Goal: Register for event/course

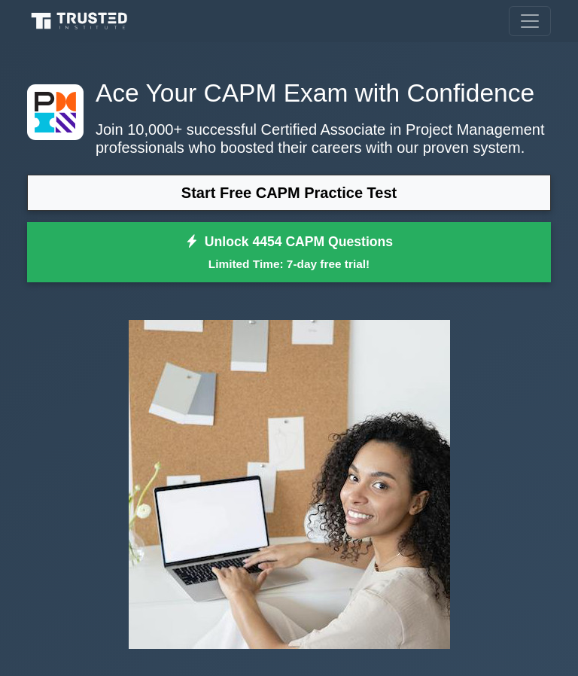
click at [380, 211] on link "Start Free CAPM Practice Test" at bounding box center [289, 193] width 524 height 36
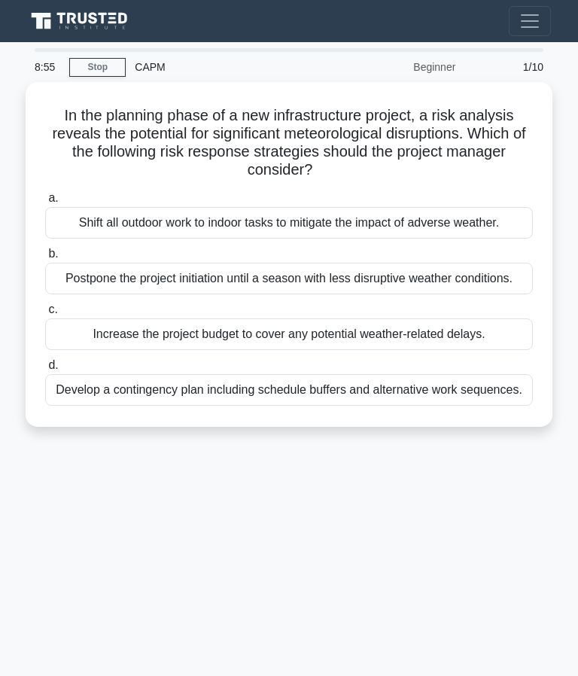
click at [360, 406] on div "Develop a contingency plan including schedule buffers and alternative work sequ…" at bounding box center [289, 390] width 488 height 32
click at [45, 370] on input "d. Develop a contingency plan including schedule buffers and alternative work s…" at bounding box center [45, 366] width 0 height 10
radio input "true"
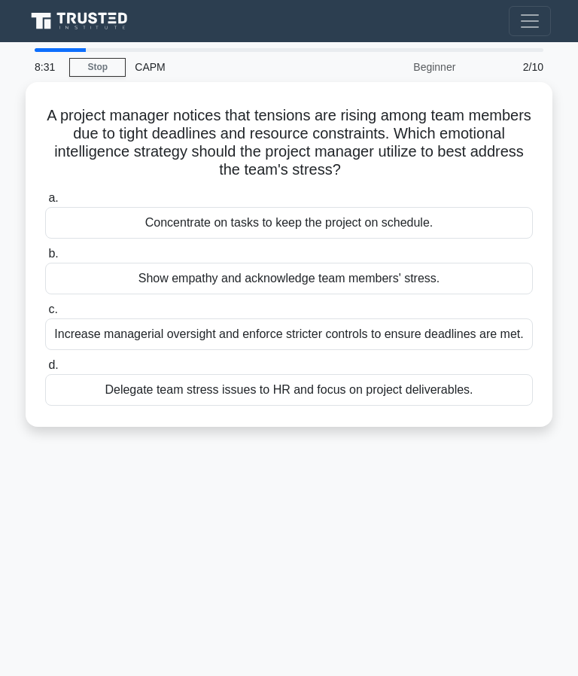
click at [406, 276] on div "Show empathy and acknowledge team members' stress." at bounding box center [289, 279] width 488 height 32
click at [45, 259] on input "b. Show empathy and acknowledge team members' stress." at bounding box center [45, 254] width 0 height 10
radio input "true"
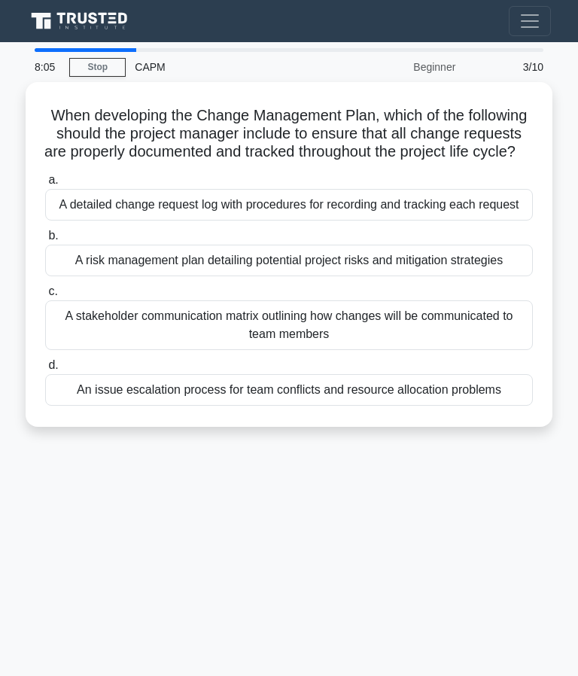
click at [419, 220] on div "A detailed change request log with procedures for recording and tracking each r…" at bounding box center [289, 205] width 488 height 32
click at [45, 185] on input "a. A detailed change request log with procedures for recording and tracking eac…" at bounding box center [45, 180] width 0 height 10
radio input "true"
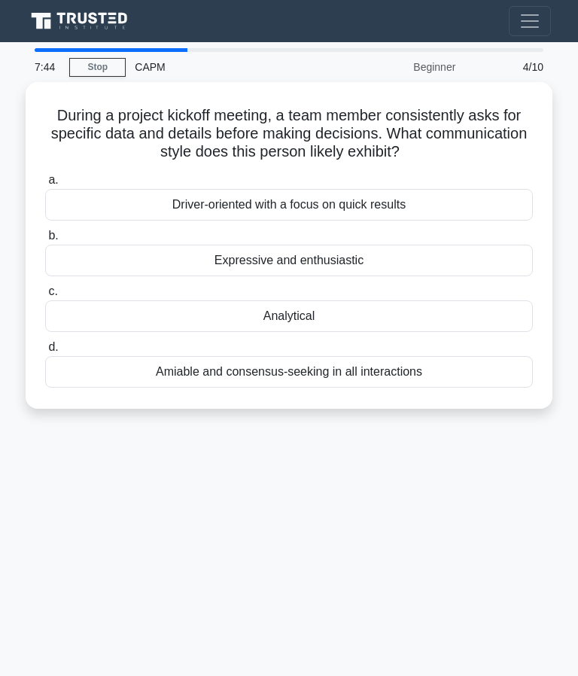
click at [329, 308] on div "Analytical" at bounding box center [289, 316] width 488 height 32
click at [45, 297] on input "c. Analytical" at bounding box center [45, 292] width 0 height 10
radio input "true"
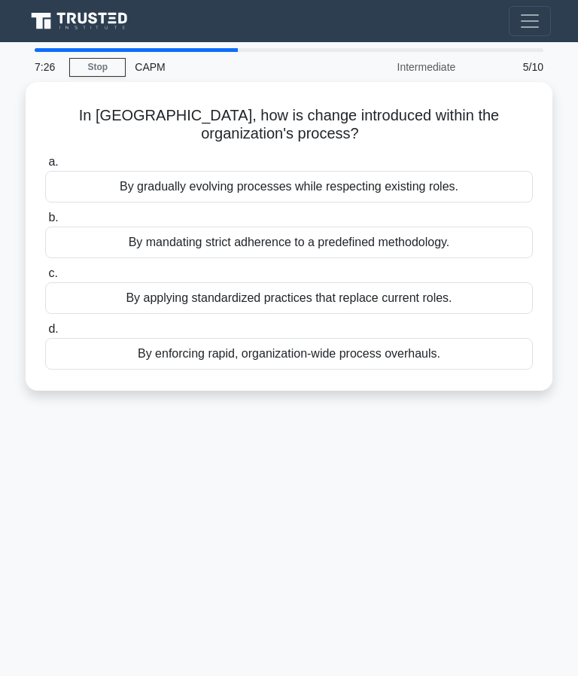
click at [429, 187] on div "By gradually evolving processes while respecting existing roles." at bounding box center [289, 187] width 488 height 32
click at [45, 167] on input "a. By gradually evolving processes while respecting existing roles." at bounding box center [45, 162] width 0 height 10
radio input "true"
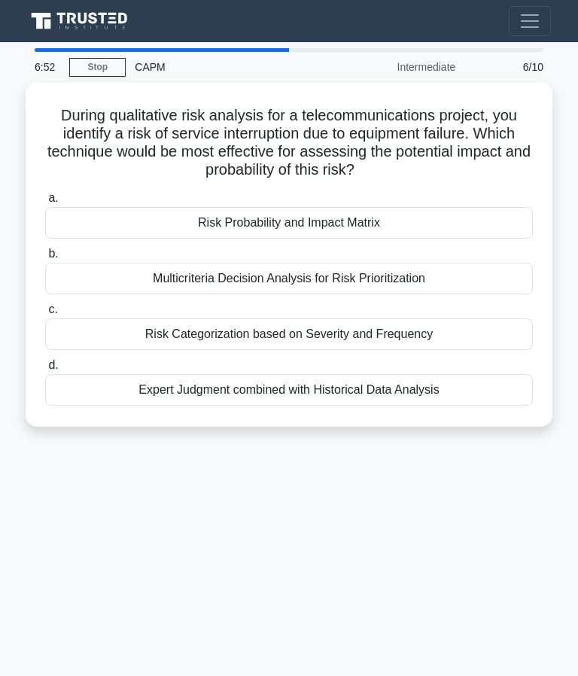
click at [385, 223] on div "Risk Probability and Impact Matrix" at bounding box center [289, 223] width 488 height 32
click at [45, 203] on input "a. Risk Probability and Impact Matrix" at bounding box center [45, 198] width 0 height 10
radio input "true"
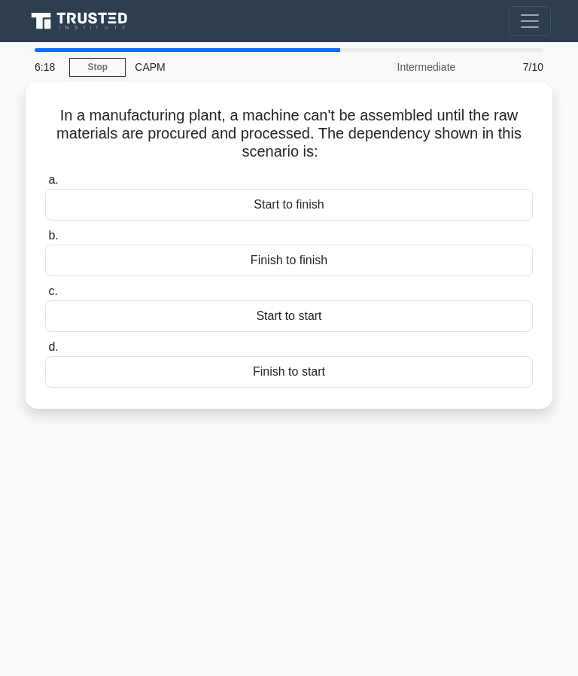
click at [326, 315] on div "Start to start" at bounding box center [289, 316] width 488 height 32
click at [45, 297] on input "c. Start to start" at bounding box center [45, 292] width 0 height 10
radio input "true"
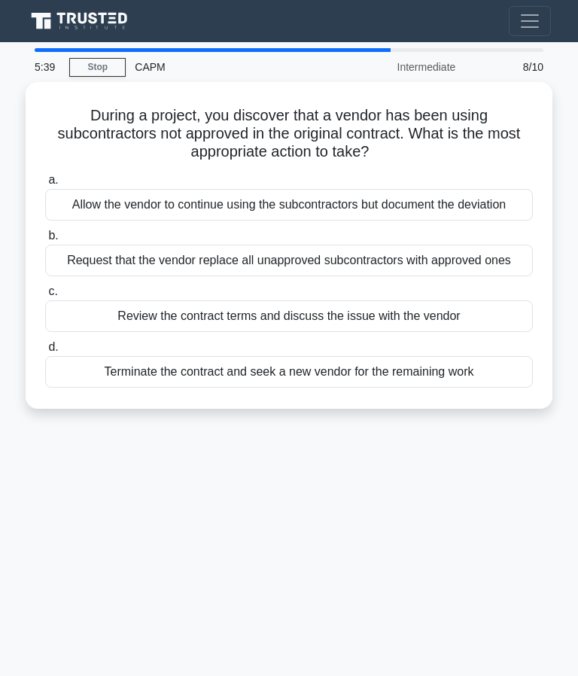
click at [378, 276] on div "Request that the vendor replace all unapproved subcontractors with approved ones" at bounding box center [289, 261] width 488 height 32
click at [45, 241] on input "b. Request that the vendor replace all unapproved subcontractors with approved …" at bounding box center [45, 236] width 0 height 10
radio input "true"
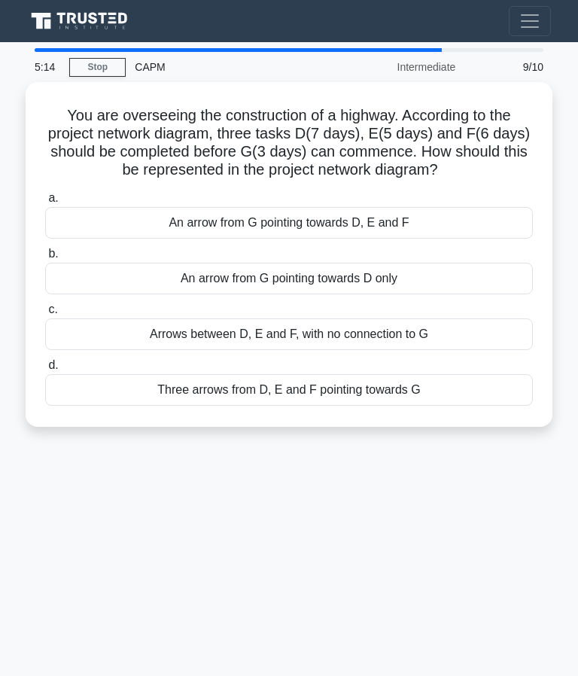
click at [376, 406] on div "Three arrows from D, E and F pointing towards G" at bounding box center [289, 390] width 488 height 32
click at [45, 370] on input "d. Three arrows from D, E and F pointing towards G" at bounding box center [45, 366] width 0 height 10
radio input "true"
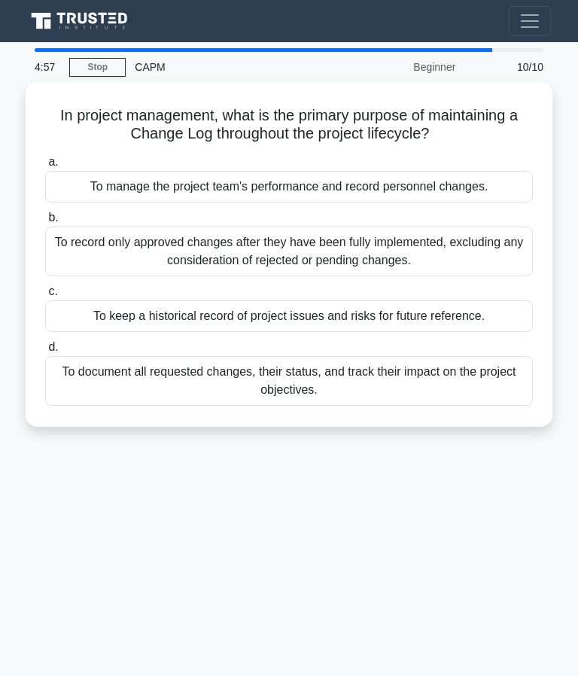
click at [377, 374] on div "To document all requested changes, their status, and track their impact on the …" at bounding box center [289, 381] width 488 height 50
click at [45, 352] on input "d. To document all requested changes, their status, and track their impact on t…" at bounding box center [45, 348] width 0 height 10
radio input "true"
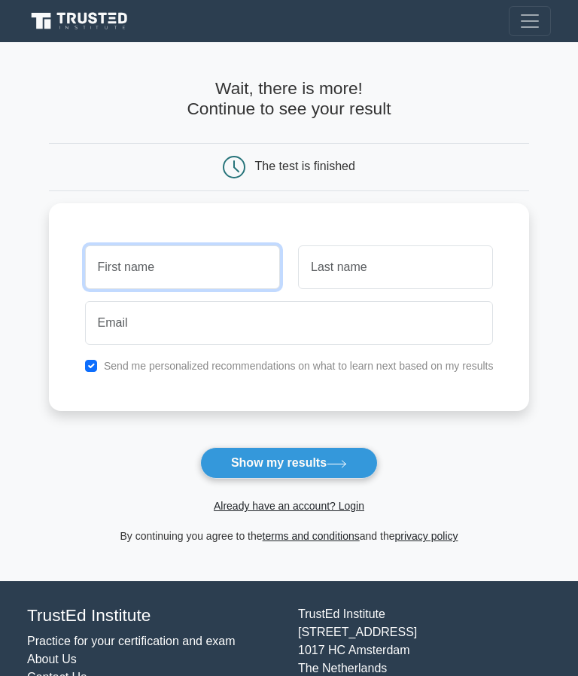
click at [221, 254] on input "text" at bounding box center [182, 267] width 195 height 44
type input "Deionne"
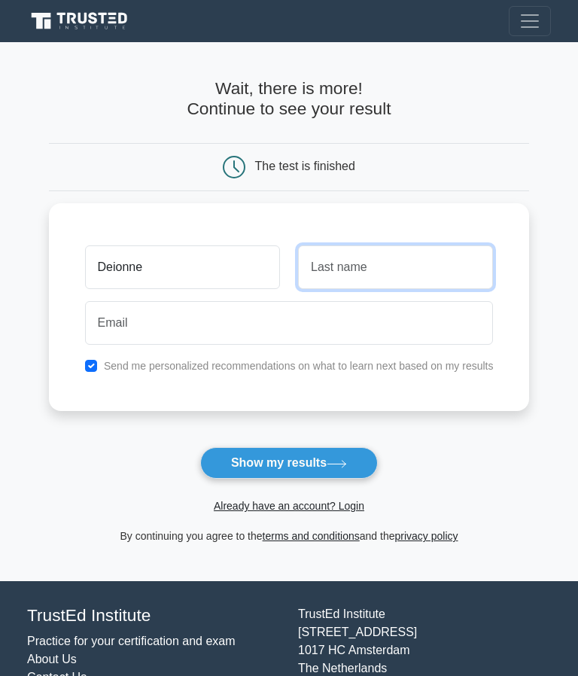
type input "[PERSON_NAME]"
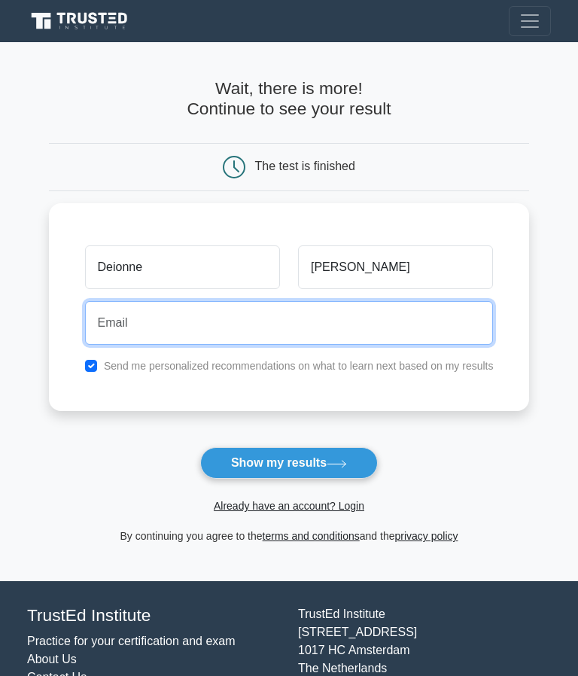
click at [279, 325] on input "email" at bounding box center [289, 323] width 409 height 44
type input "[EMAIL_ADDRESS][DOMAIN_NAME]"
click at [288, 463] on button "Show my results" at bounding box center [289, 463] width 178 height 32
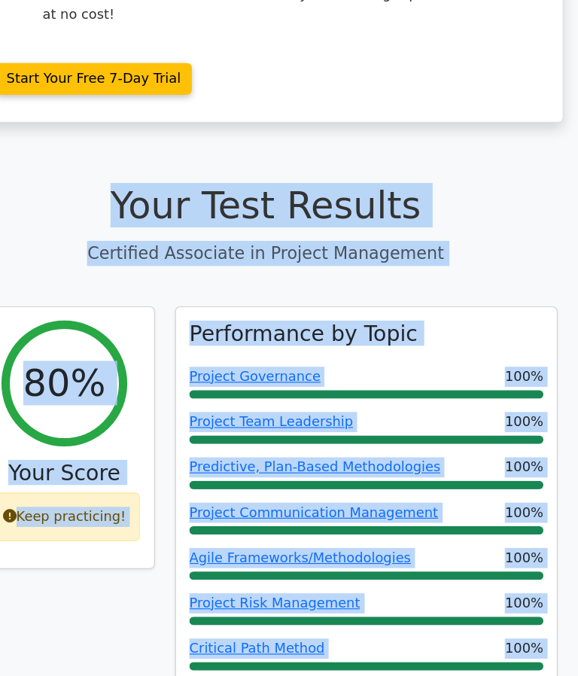
scroll to position [386, 0]
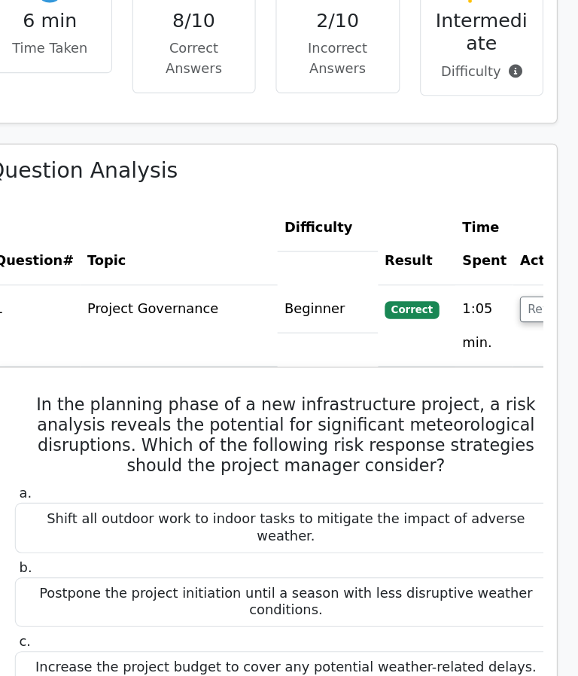
scroll to position [1232, 0]
